Goal: Book appointment/travel/reservation

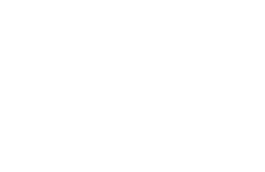
scroll to position [314, 0]
click at [249, 14] on img at bounding box center [252, 11] width 26 height 13
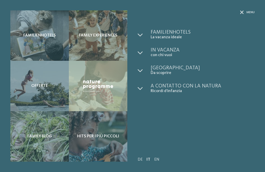
click at [55, 108] on div "Offerte" at bounding box center [39, 86] width 59 height 50
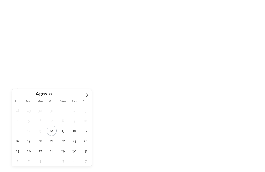
type div "[DATE]"
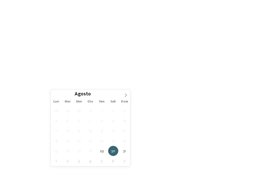
click at [78, 85] on span "[DATE]" at bounding box center [69, 85] width 24 height 4
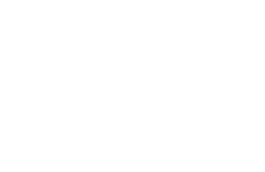
scroll to position [33, 0]
click at [81, 50] on div "[DATE]" at bounding box center [69, 52] width 27 height 4
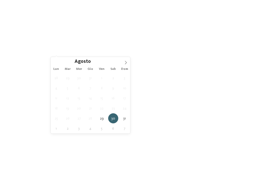
type div "[DATE]"
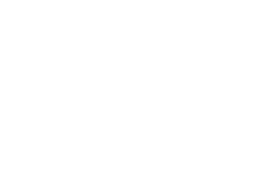
click at [119, 53] on span "Regione" at bounding box center [108, 52] width 24 height 4
click at [165, 58] on div at bounding box center [163, 60] width 5 height 5
click at [166, 68] on div at bounding box center [163, 70] width 5 height 5
click at [166, 78] on div at bounding box center [163, 80] width 5 height 5
click at [170, 71] on div "Regione Dolomiti [GEOGRAPHIC_DATA]" at bounding box center [132, 86] width 83 height 94
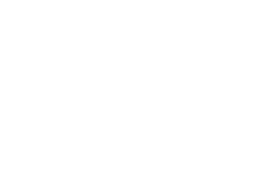
click at [127, 54] on div "I miei desideri" at bounding box center [146, 52] width 39 height 9
click at [123, 55] on div "Regione" at bounding box center [107, 52] width 37 height 9
click at [165, 89] on div at bounding box center [163, 91] width 5 height 5
click at [165, 99] on div at bounding box center [163, 101] width 5 height 5
click at [157, 115] on div "accetta" at bounding box center [132, 120] width 67 height 10
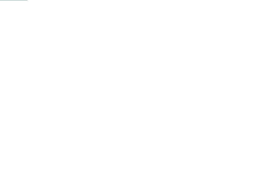
scroll to position [54, 0]
